Goal: Navigation & Orientation: Find specific page/section

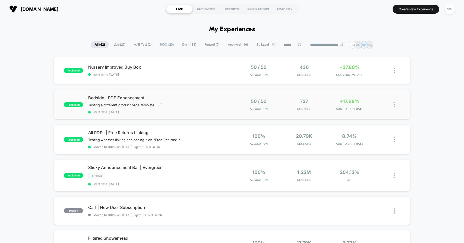
click at [186, 103] on div "Testing a different product page template Click to edit experience details Test…" at bounding box center [138, 105] width 101 height 4
click at [182, 101] on div "Bedside - PDP Enhancement Testing a different product page template Click to ed…" at bounding box center [160, 104] width 144 height 19
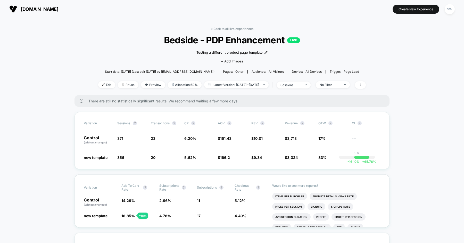
scroll to position [10, 0]
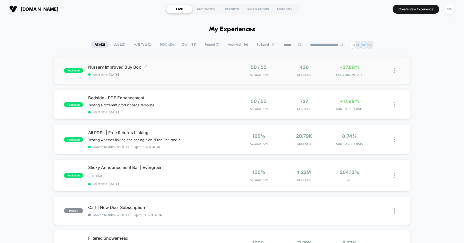
click at [172, 71] on div "Nursery Improved Buy Box Click to edit experience details Click to edit experie…" at bounding box center [160, 70] width 144 height 12
